Goal: Understand process/instructions

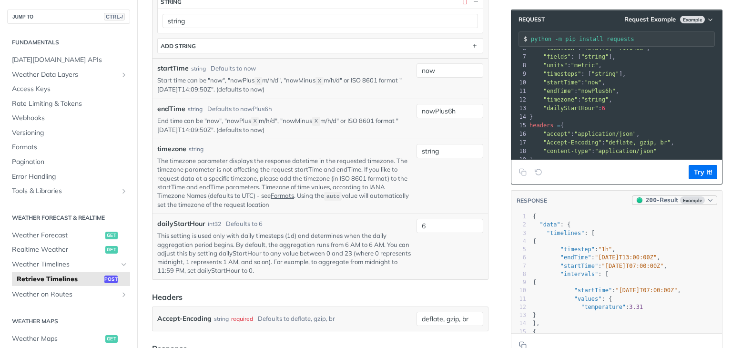
click at [663, 196] on div "200 - Result" at bounding box center [662, 201] width 32 height 10
click at [649, 232] on div "200 - Result" at bounding box center [645, 230] width 34 height 10
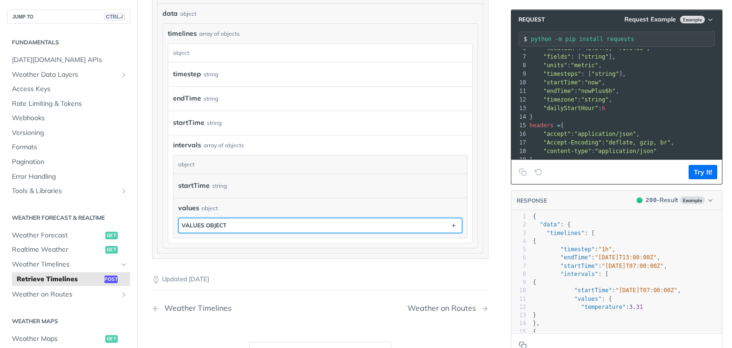
click at [224, 222] on div "values object" at bounding box center [204, 225] width 45 height 7
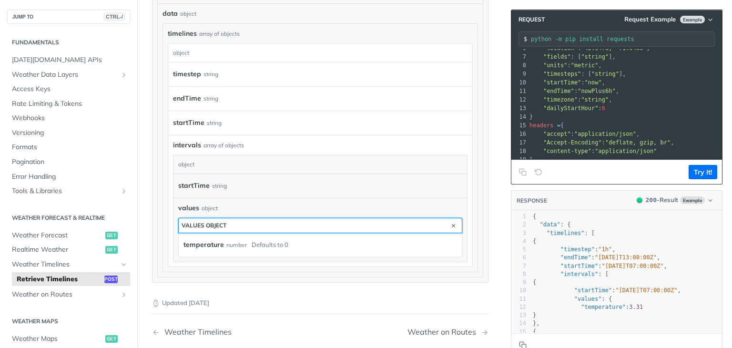
click at [269, 223] on button "values object" at bounding box center [320, 225] width 283 height 14
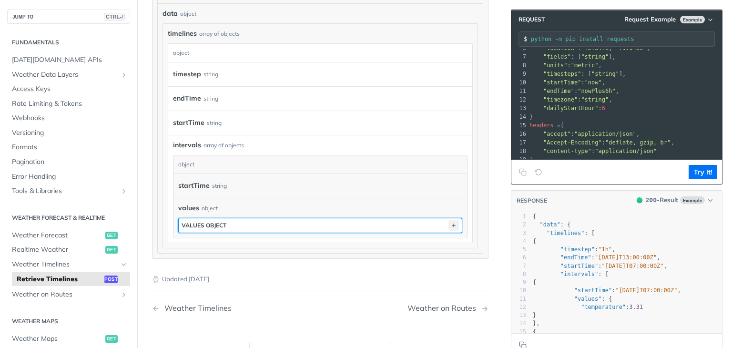
click at [449, 221] on icon "button" at bounding box center [454, 225] width 10 height 10
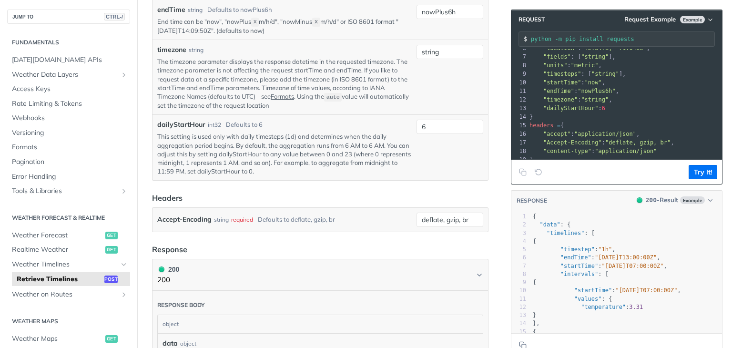
scroll to position [535, 0]
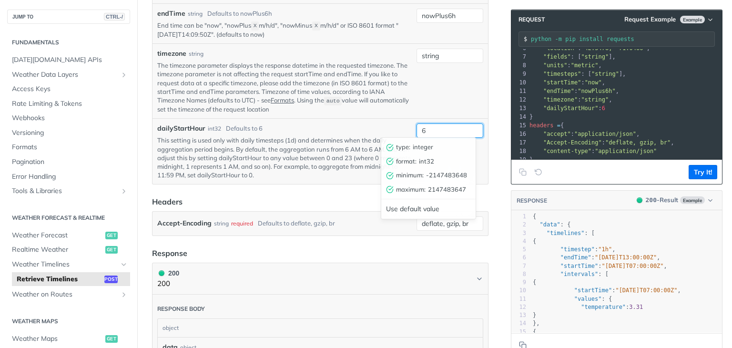
click at [424, 128] on input "6" at bounding box center [450, 131] width 67 height 14
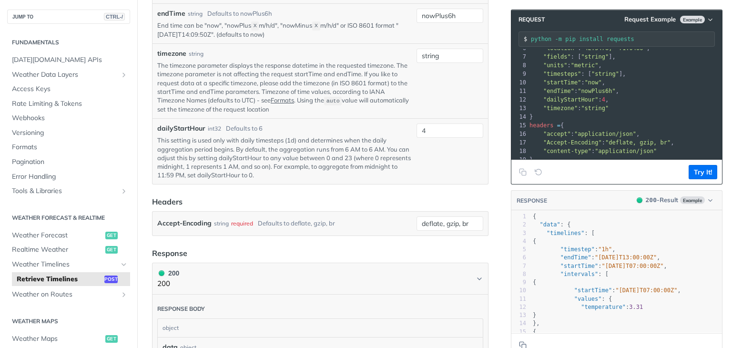
click at [437, 105] on div "string" at bounding box center [450, 81] width 67 height 65
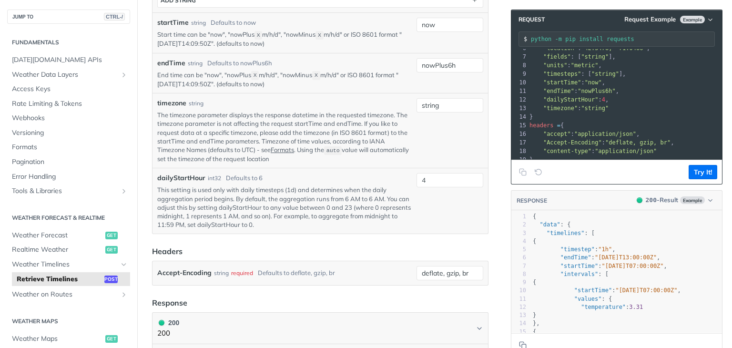
scroll to position [487, 0]
click at [687, 199] on span "Example" at bounding box center [693, 200] width 25 height 8
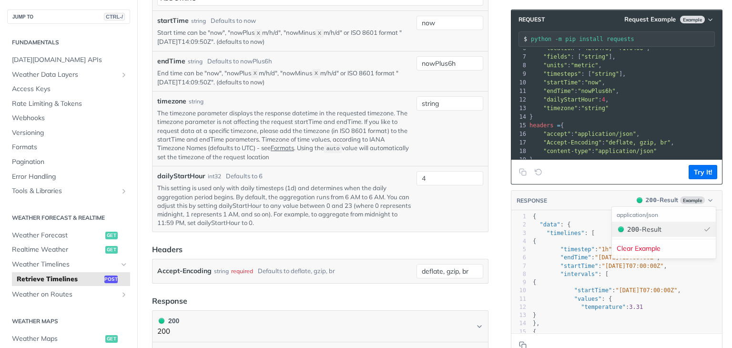
click at [657, 230] on div "200 - Result" at bounding box center [645, 230] width 34 height 10
click at [681, 21] on span "Example" at bounding box center [693, 20] width 25 height 8
click at [666, 39] on div "Request Example" at bounding box center [671, 36] width 94 height 14
type input "6"
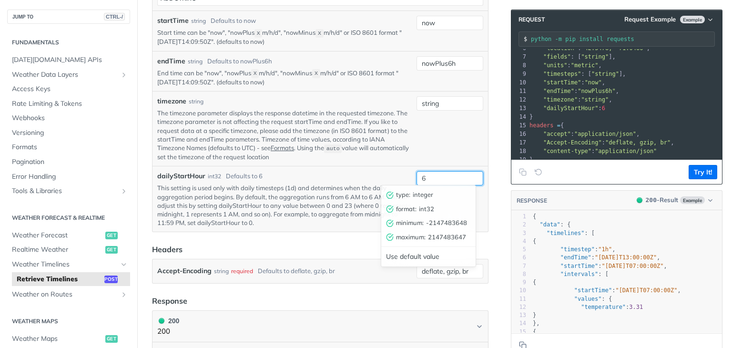
click at [427, 177] on input "6" at bounding box center [450, 178] width 67 height 14
type input "4"
click at [372, 201] on p "This setting is used only with daily timesteps (1d) and determines when the dai…" at bounding box center [285, 205] width 256 height 43
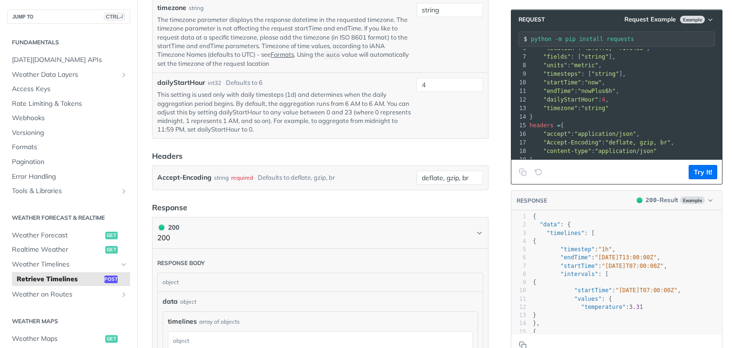
scroll to position [582, 0]
click at [462, 175] on input "deflate, gzip, br" at bounding box center [450, 176] width 67 height 14
click at [409, 227] on div "Use default value" at bounding box center [429, 226] width 94 height 15
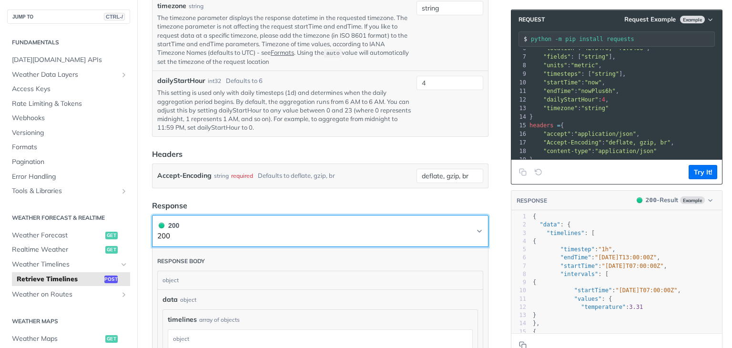
click at [208, 227] on button "200 200" at bounding box center [320, 230] width 326 height 21
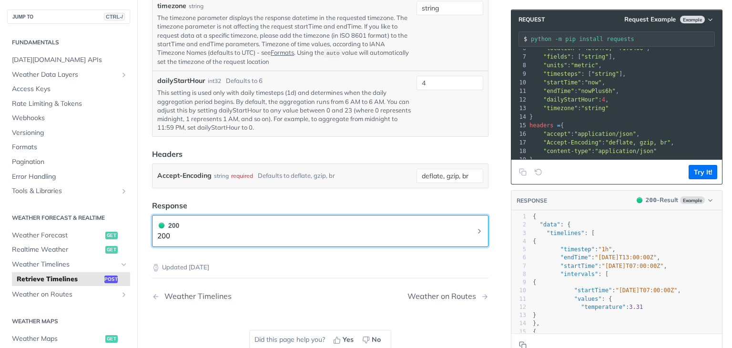
click at [208, 227] on button "200 200" at bounding box center [320, 230] width 326 height 21
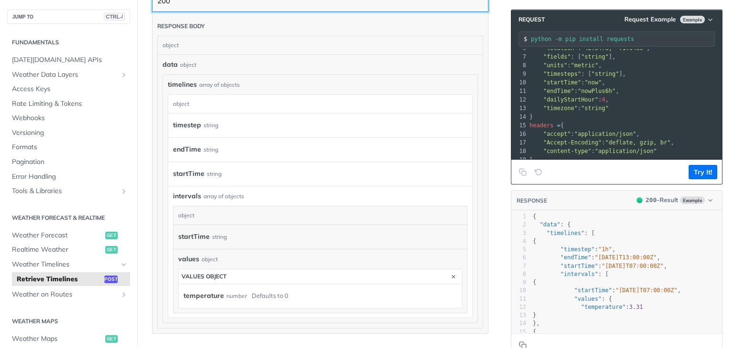
scroll to position [821, 0]
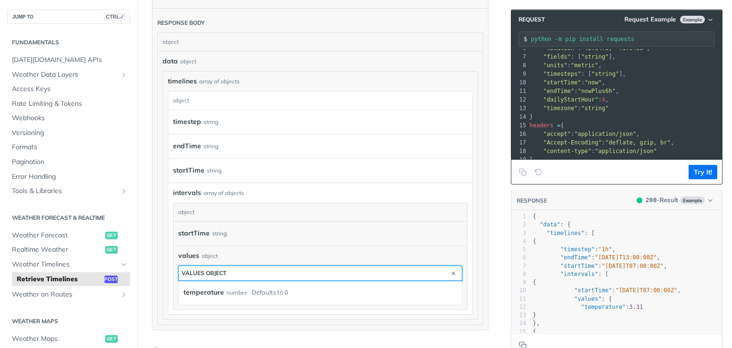
click at [236, 271] on button "values object" at bounding box center [320, 273] width 283 height 14
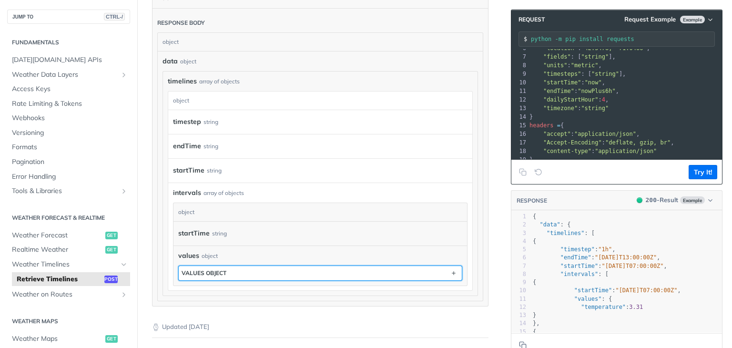
click at [236, 271] on button "values object" at bounding box center [320, 273] width 283 height 14
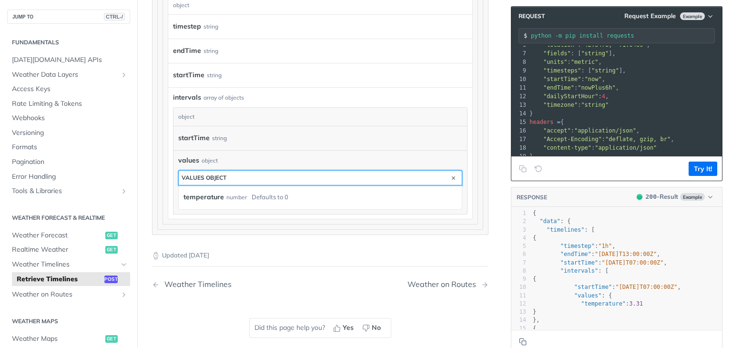
scroll to position [68, 0]
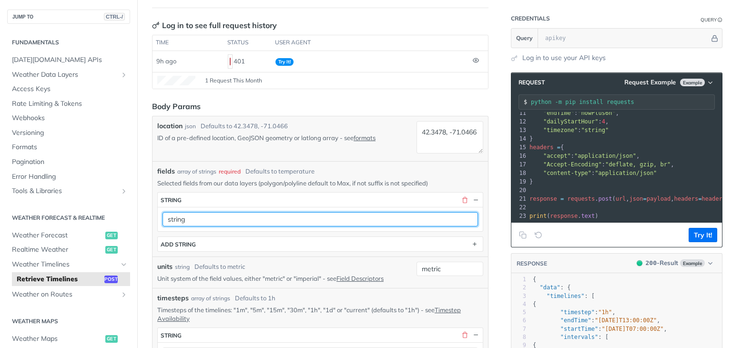
drag, startPoint x: 192, startPoint y: 220, endPoint x: 154, endPoint y: 218, distance: 38.7
click at [154, 218] on div "fields array of strings required Defaults to temperature Selected fields from o…" at bounding box center [321, 208] width 336 height 95
paste input "temperature"
type input "temperature"
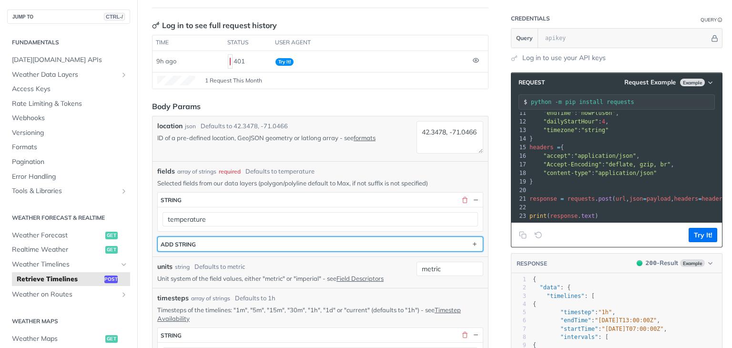
click at [244, 245] on button "ADD string" at bounding box center [320, 244] width 325 height 14
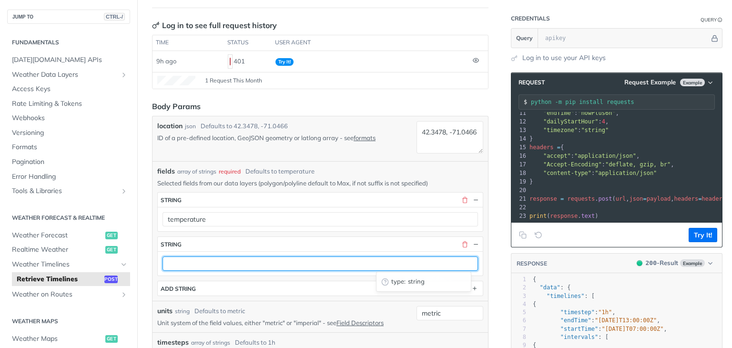
click at [187, 261] on input "text" at bounding box center [321, 264] width 316 height 14
paste input "precipitationType"
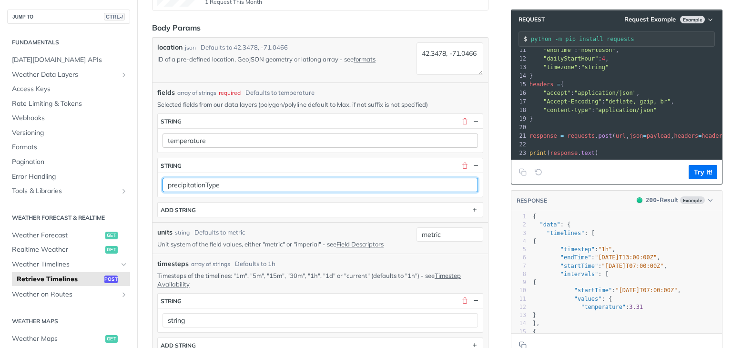
scroll to position [201, 0]
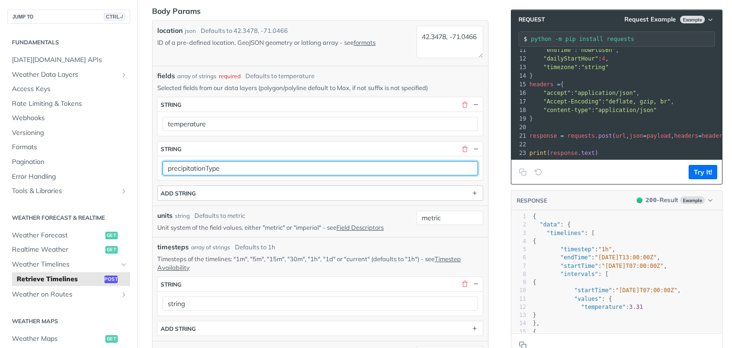
type input "precipitationType"
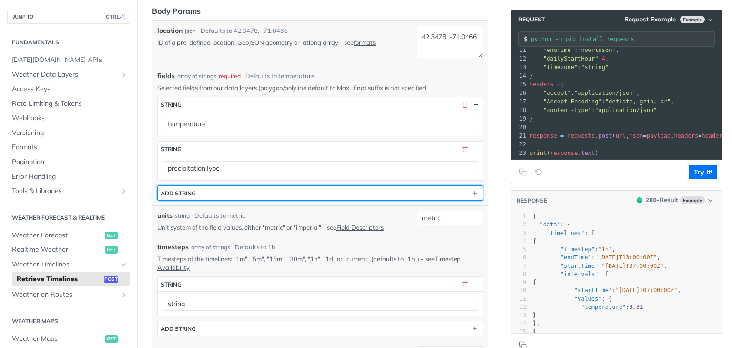
click at [191, 193] on div "ADD string" at bounding box center [178, 193] width 35 height 7
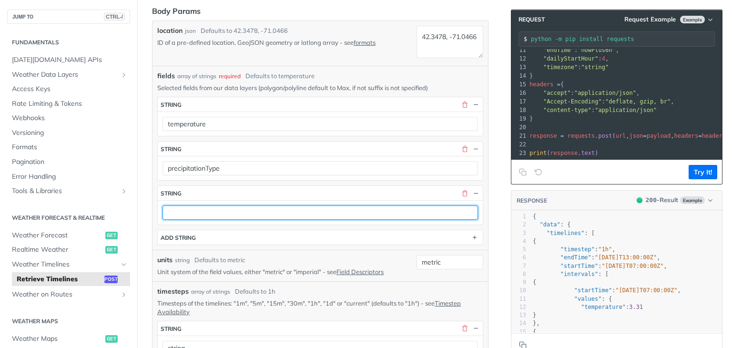
click at [198, 206] on input "text" at bounding box center [321, 213] width 316 height 14
paste input "precipitationIntensity"
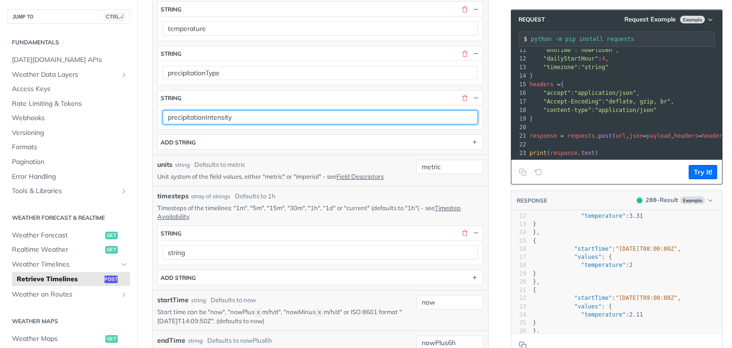
scroll to position [94, 0]
type input "precipitationIntensity"
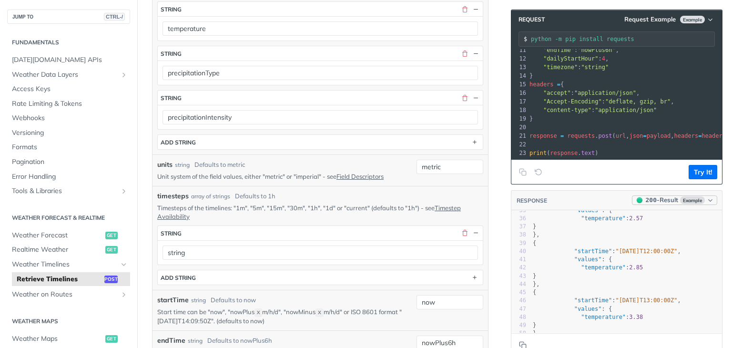
click at [659, 198] on div "200 - Result" at bounding box center [662, 201] width 32 height 10
click at [641, 232] on div "200 - Result" at bounding box center [645, 230] width 34 height 10
click at [656, 201] on div "200 - Result" at bounding box center [662, 201] width 32 height 10
click at [647, 245] on div "Clear Example" at bounding box center [664, 248] width 104 height 15
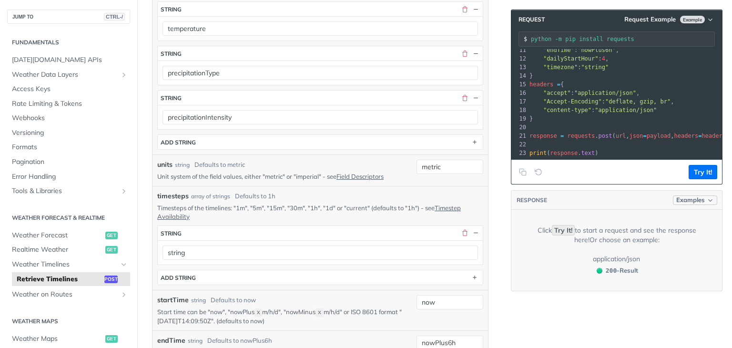
click at [677, 197] on span "Examples" at bounding box center [691, 201] width 29 height 10
click at [644, 229] on div "200 - Result" at bounding box center [643, 230] width 34 height 10
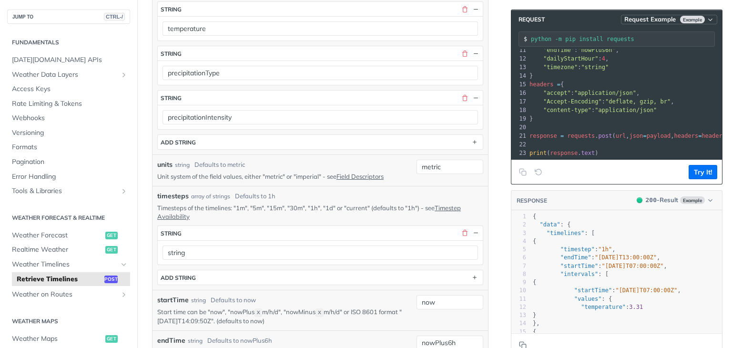
click at [666, 24] on button "Request Example Example" at bounding box center [669, 20] width 96 height 10
click at [662, 35] on div "Request Example" at bounding box center [671, 36] width 94 height 14
type input "6"
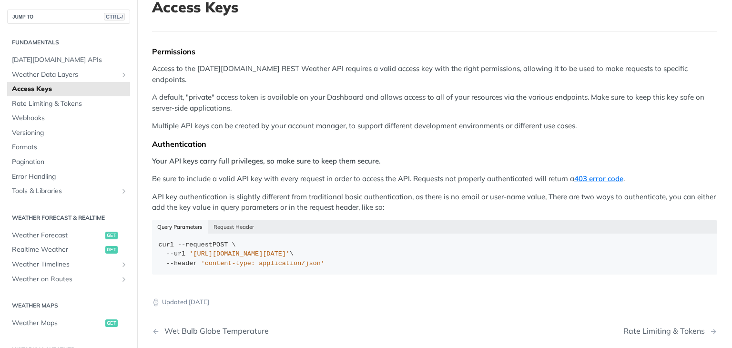
scroll to position [48, 0]
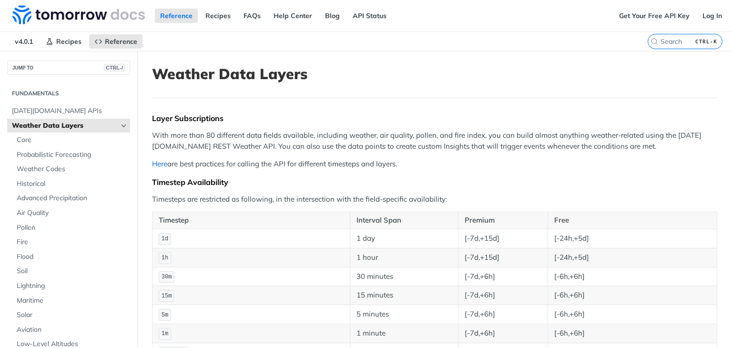
click at [161, 165] on link "Here" at bounding box center [159, 163] width 15 height 9
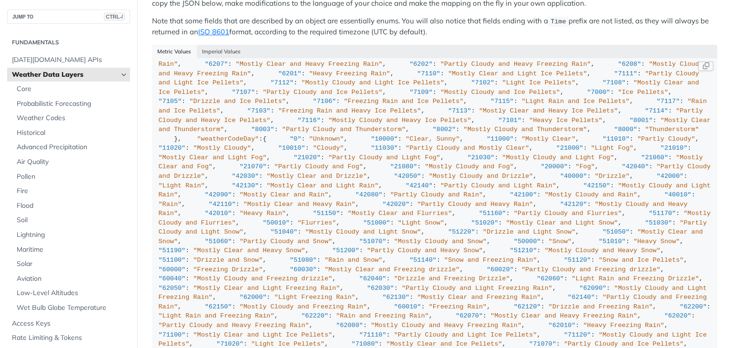
scroll to position [811, 0]
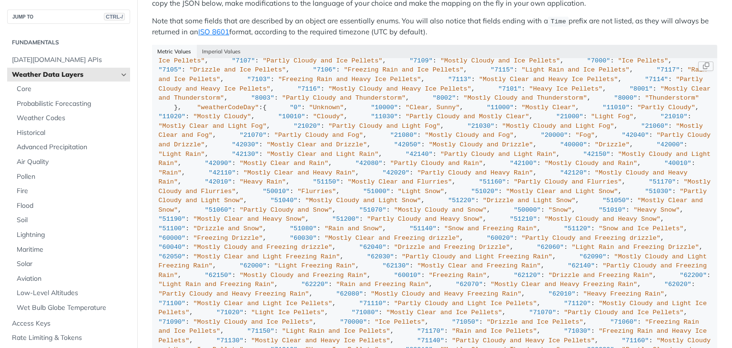
drag, startPoint x: 176, startPoint y: 242, endPoint x: 214, endPoint y: 245, distance: 37.8
copy span "temperature"
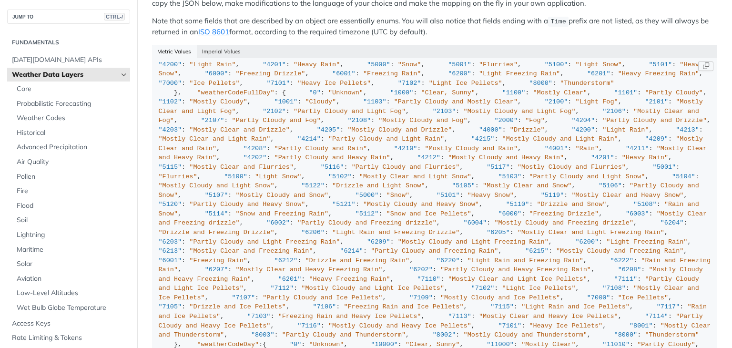
scroll to position [572, 0]
drag, startPoint x: 177, startPoint y: 210, endPoint x: 235, endPoint y: 211, distance: 57.7
copy span "precipitationType"
drag, startPoint x: 176, startPoint y: 189, endPoint x: 254, endPoint y: 190, distance: 77.3
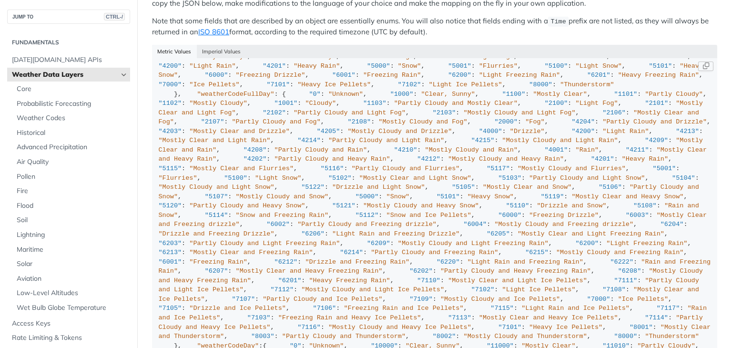
copy span "precipitationIntensity"
